Goal: Task Accomplishment & Management: Complete application form

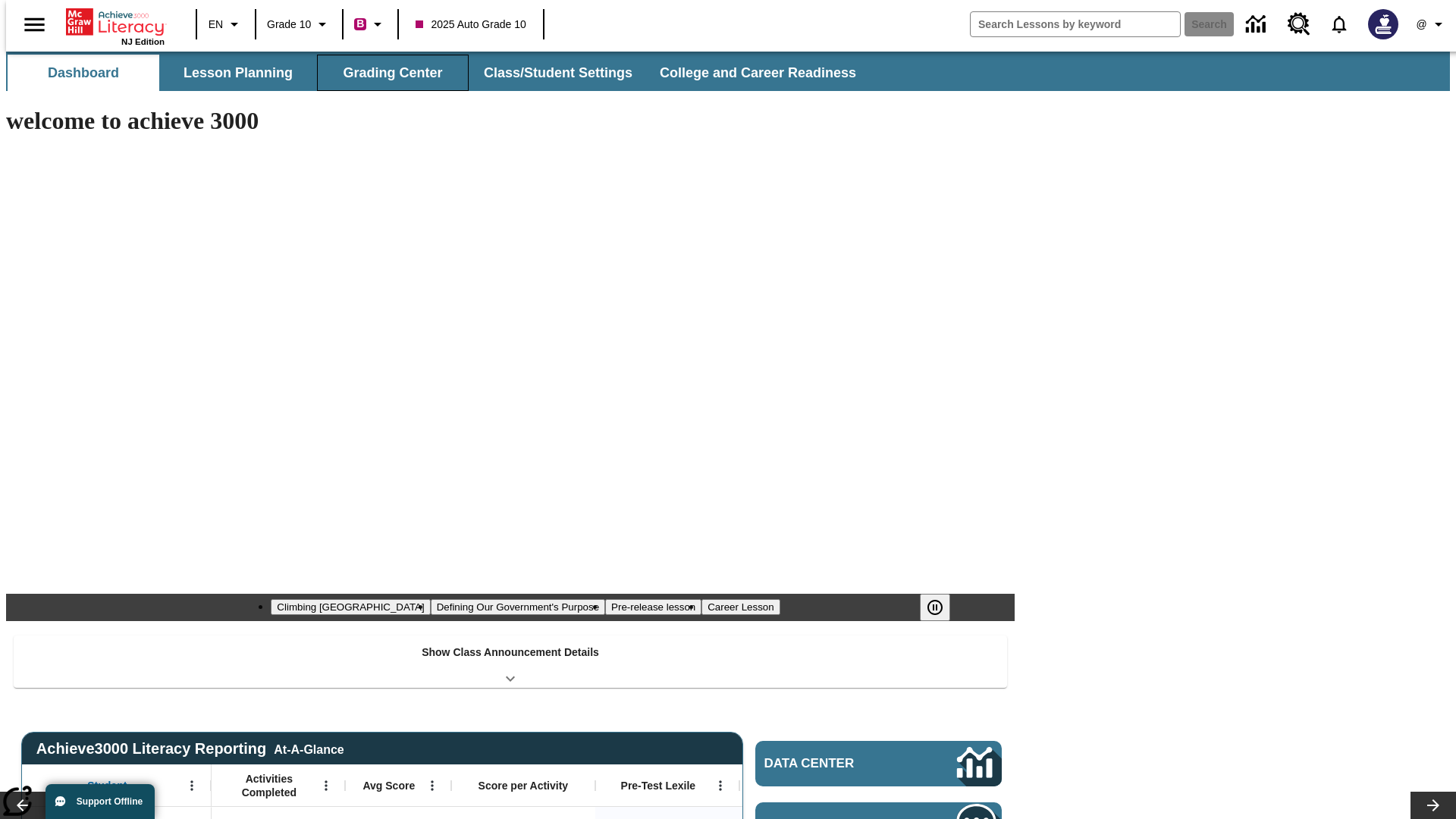
click at [387, 73] on button "Grading Center" at bounding box center [393, 73] width 152 height 36
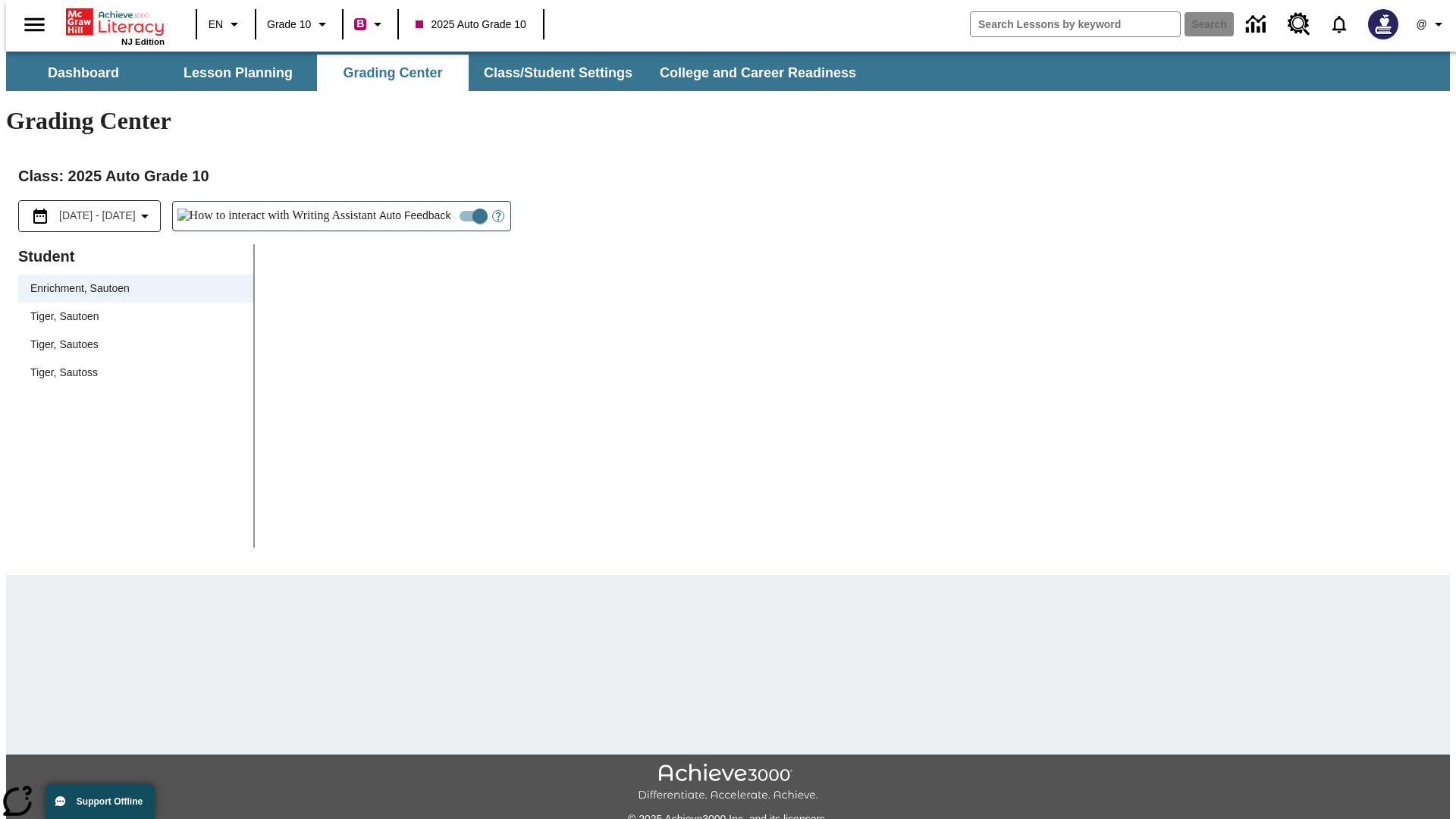
click at [130, 309] on span "Tiger, Sautoen" at bounding box center [135, 316] width 211 height 16
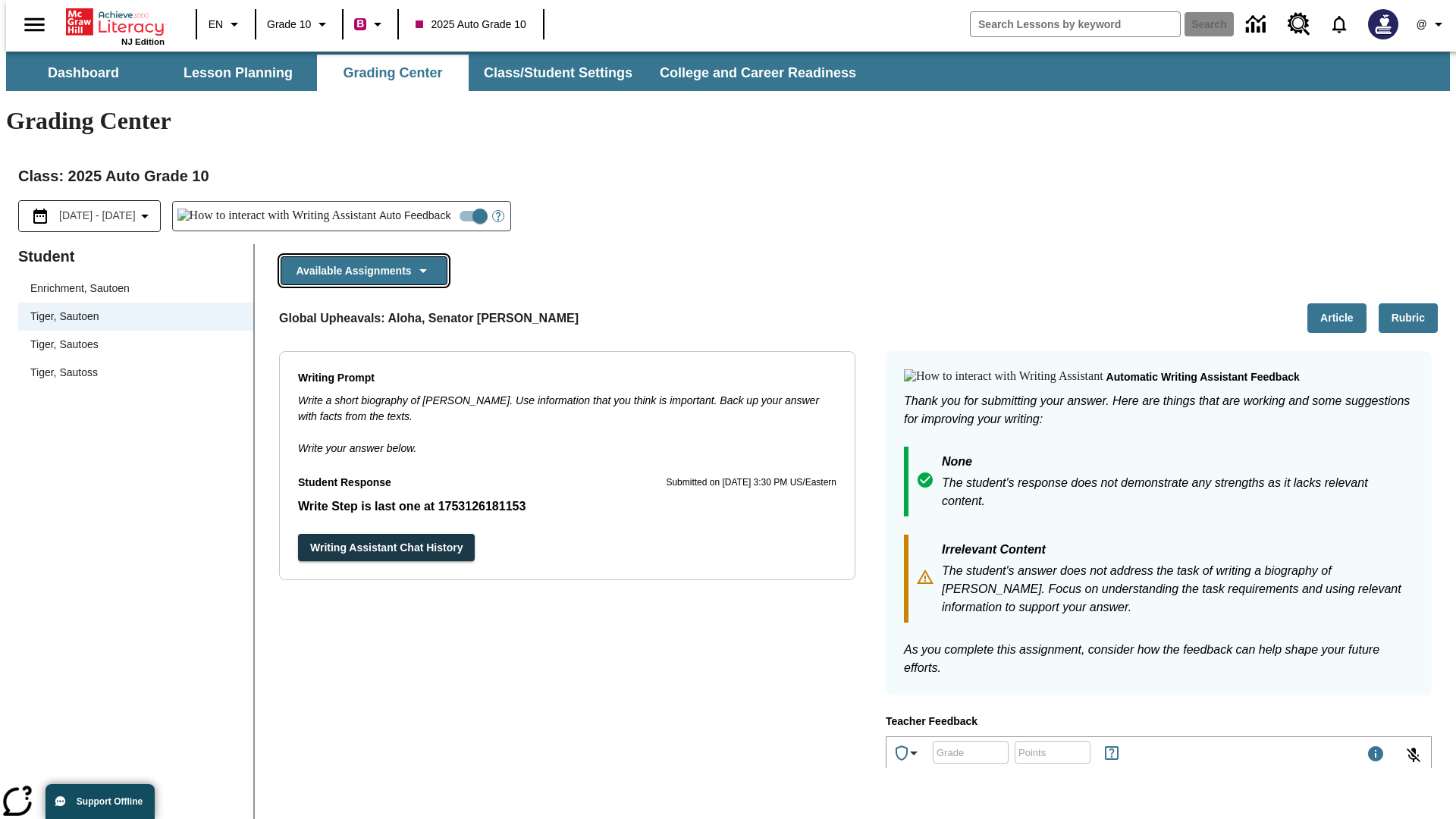
click at [359, 256] on button "Available Assignments" at bounding box center [363, 271] width 167 height 29
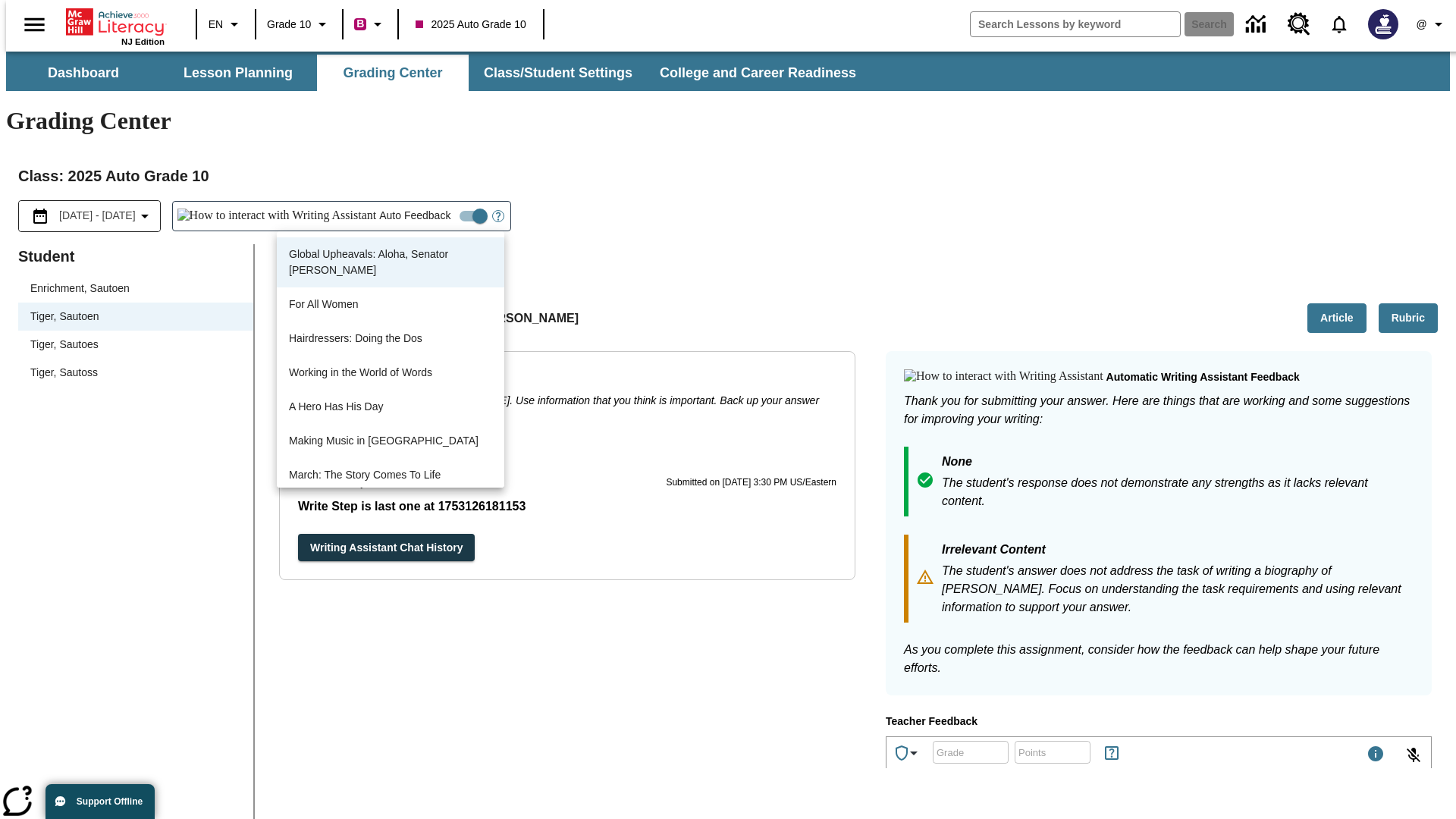
scroll to position [1090, 0]
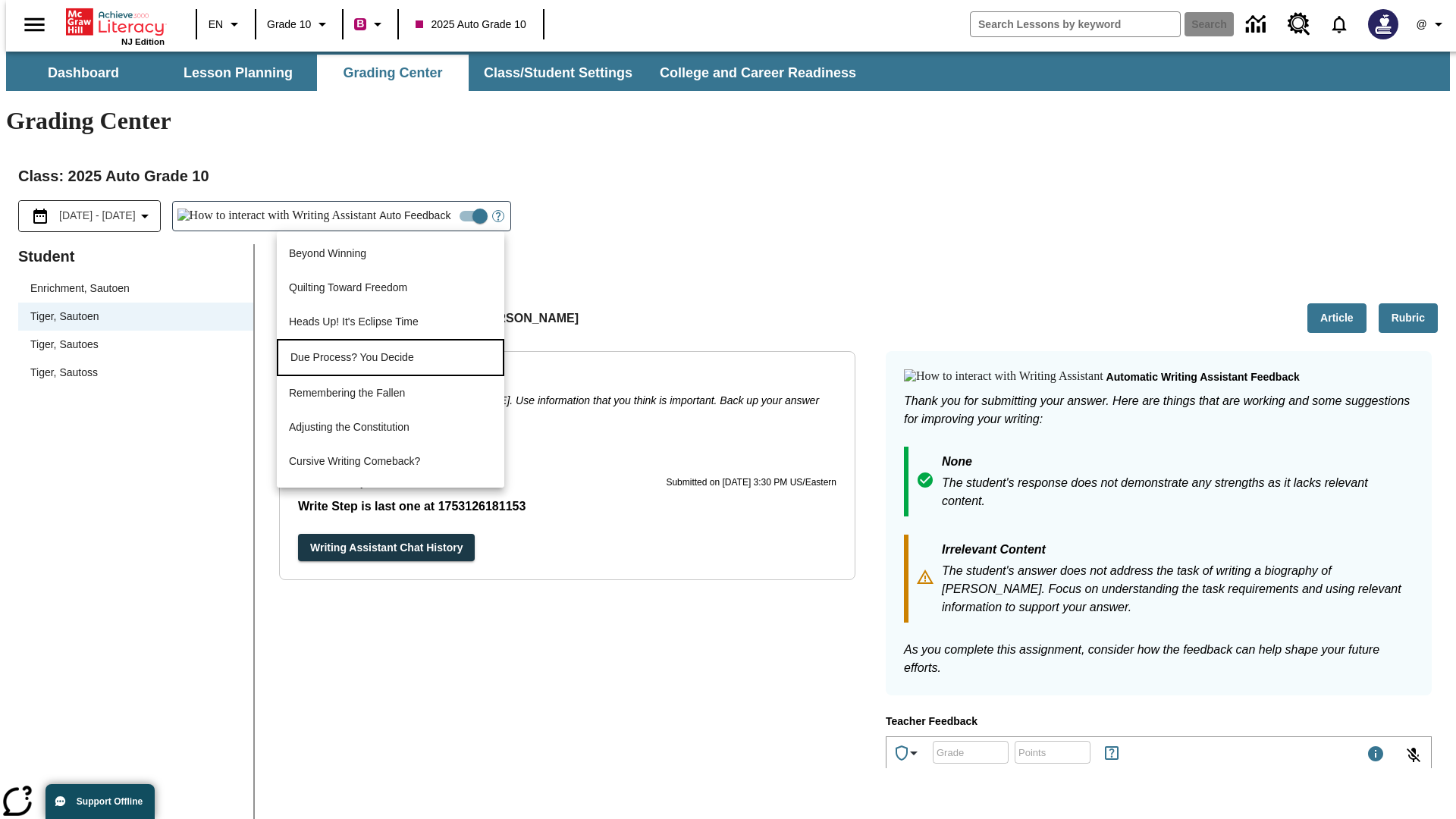
click at [391, 358] on p "Due Process? You Decide" at bounding box center [391, 357] width 200 height 16
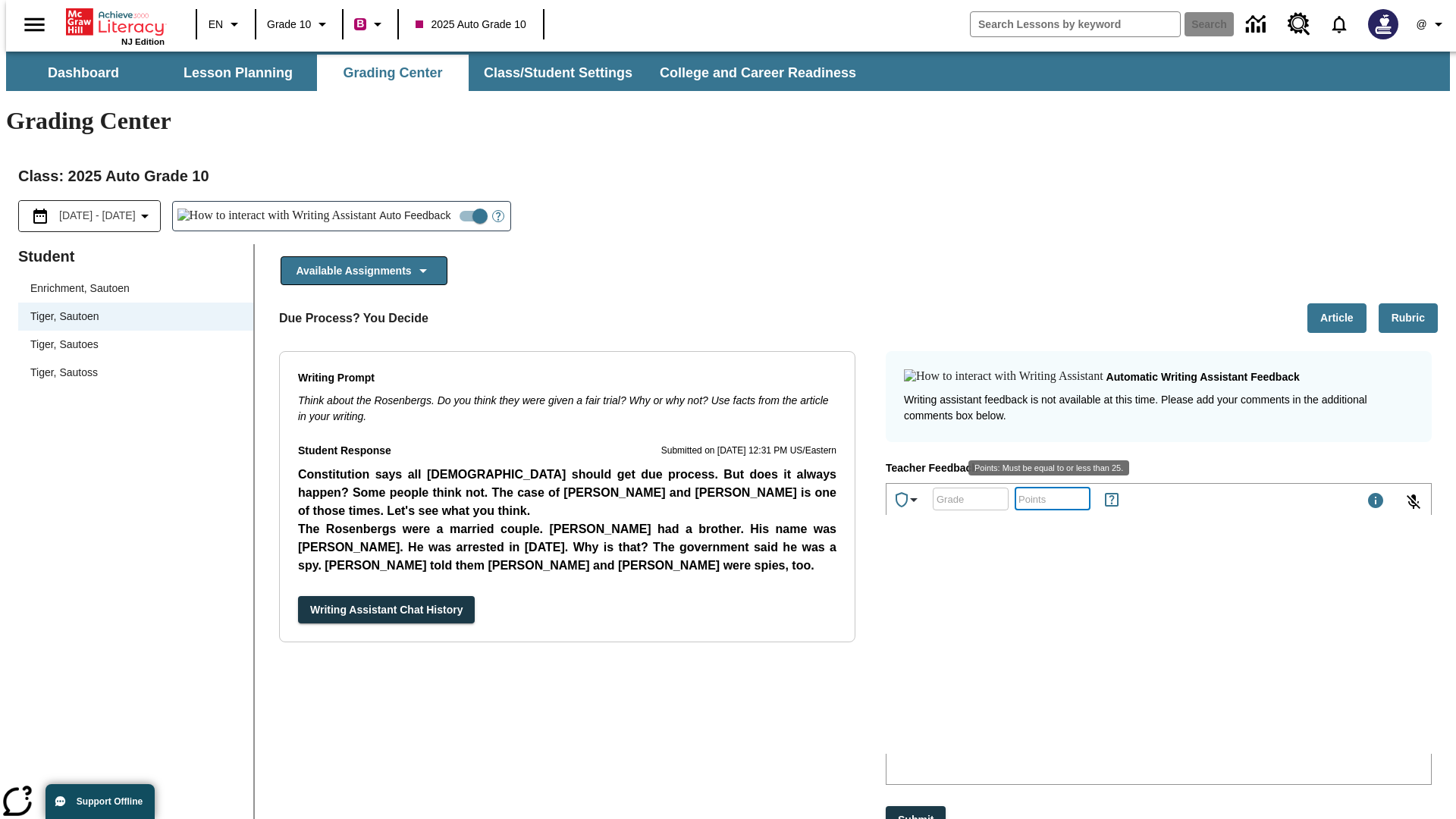
scroll to position [0, 0]
type input "25"
click at [917, 806] on button "Submit" at bounding box center [915, 820] width 60 height 28
